Goal: Find specific page/section

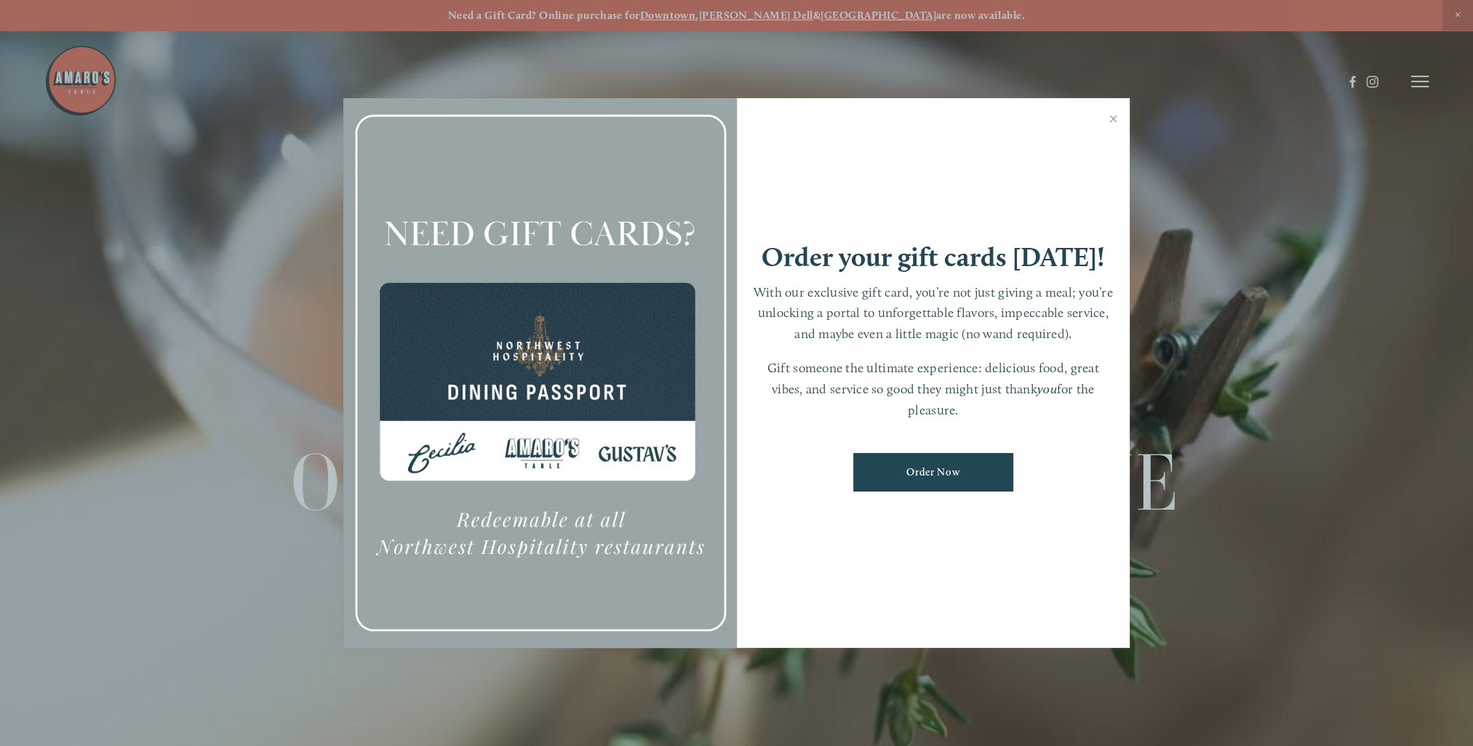
click at [1434, 83] on div at bounding box center [736, 373] width 1473 height 746
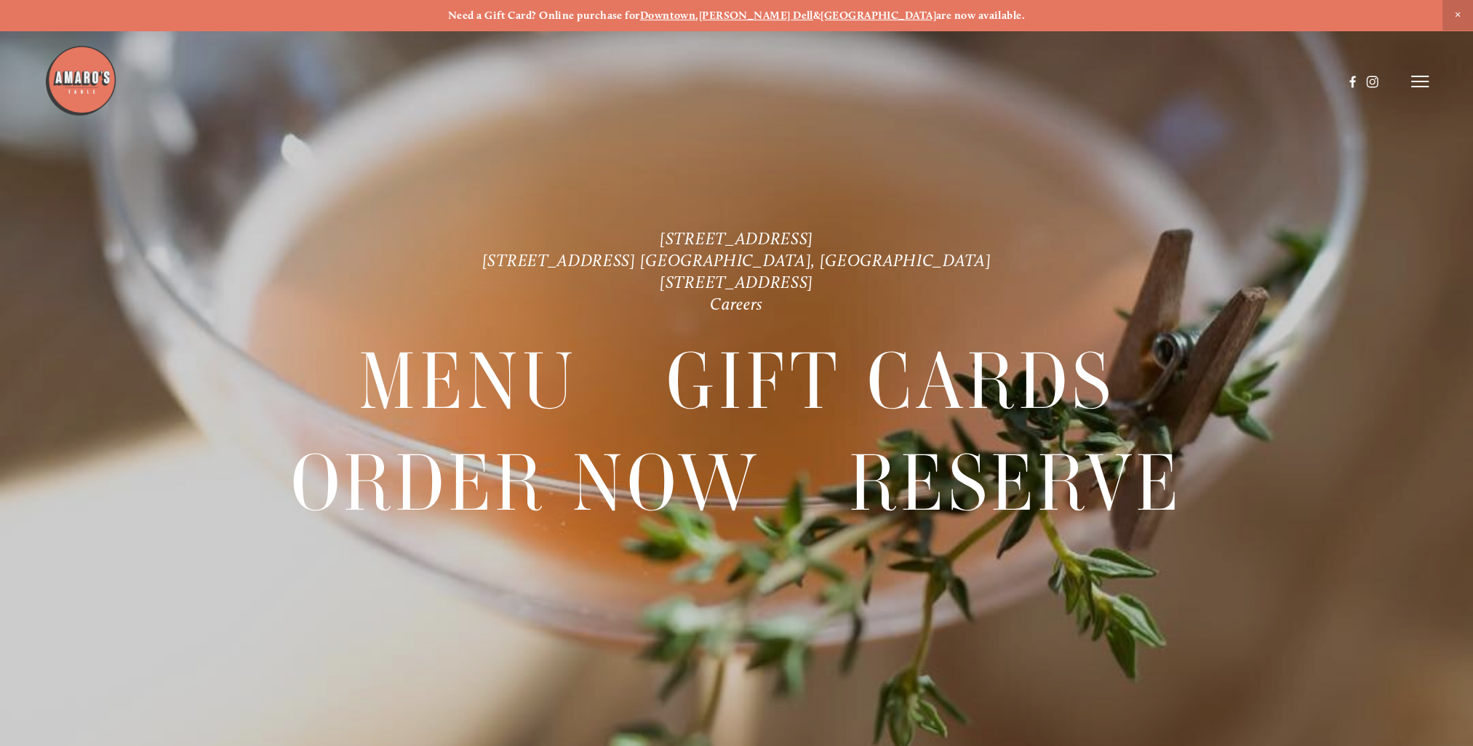
click at [1424, 83] on icon at bounding box center [1419, 81] width 17 height 13
click at [1358, 80] on span "Careers" at bounding box center [1361, 81] width 39 height 14
click at [756, 308] on link "Careers" at bounding box center [736, 304] width 53 height 20
